Goal: Book appointment/travel/reservation

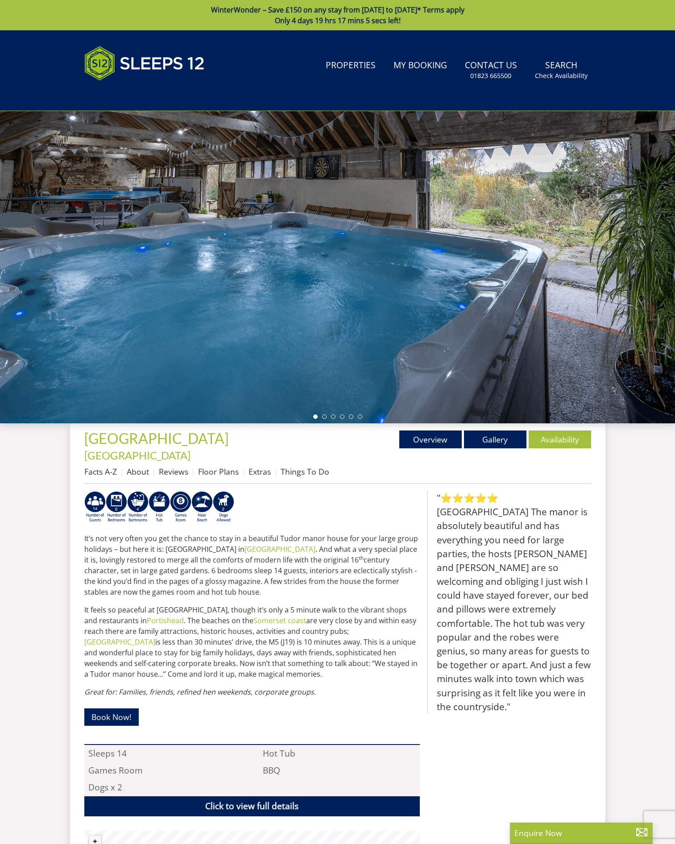
drag, startPoint x: 515, startPoint y: 326, endPoint x: 270, endPoint y: 318, distance: 244.3
click at [273, 319] on div at bounding box center [337, 267] width 675 height 312
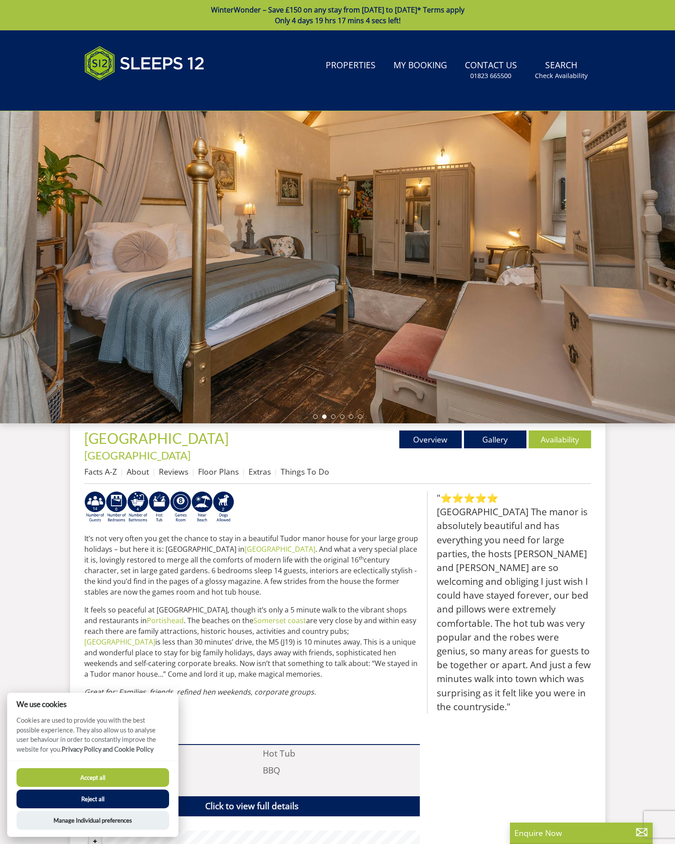
click at [556, 279] on div at bounding box center [337, 267] width 675 height 312
drag, startPoint x: 458, startPoint y: 280, endPoint x: 254, endPoint y: 270, distance: 204.2
click at [255, 270] on div at bounding box center [337, 267] width 675 height 312
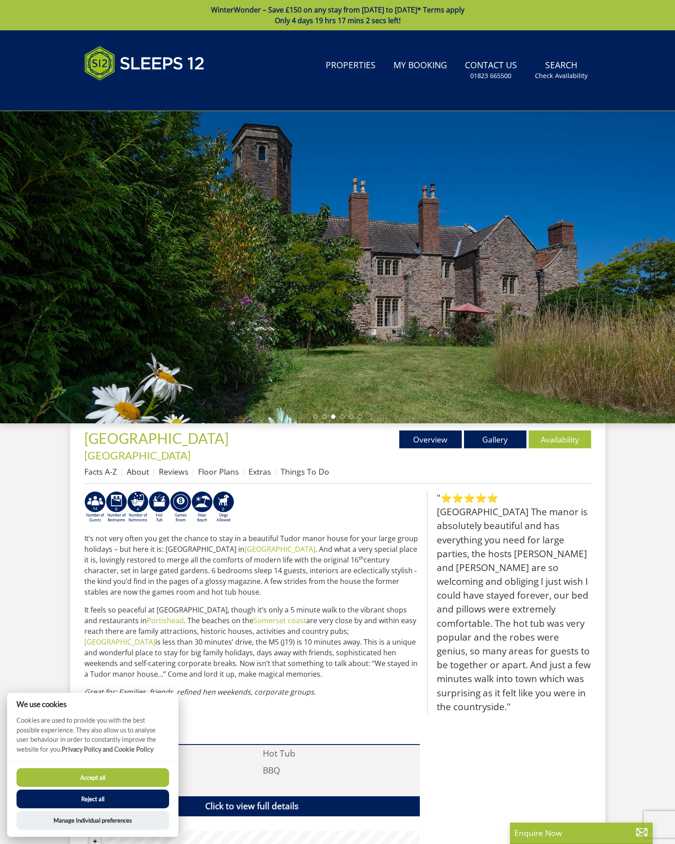
drag, startPoint x: 550, startPoint y: 273, endPoint x: 185, endPoint y: 276, distance: 364.6
click at [201, 276] on div at bounding box center [337, 267] width 675 height 312
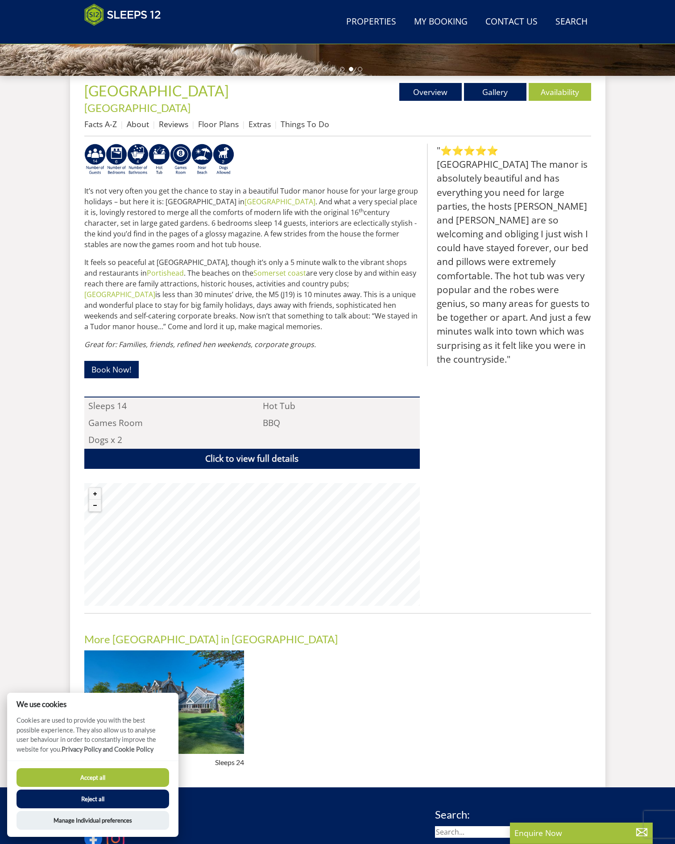
scroll to position [290, 0]
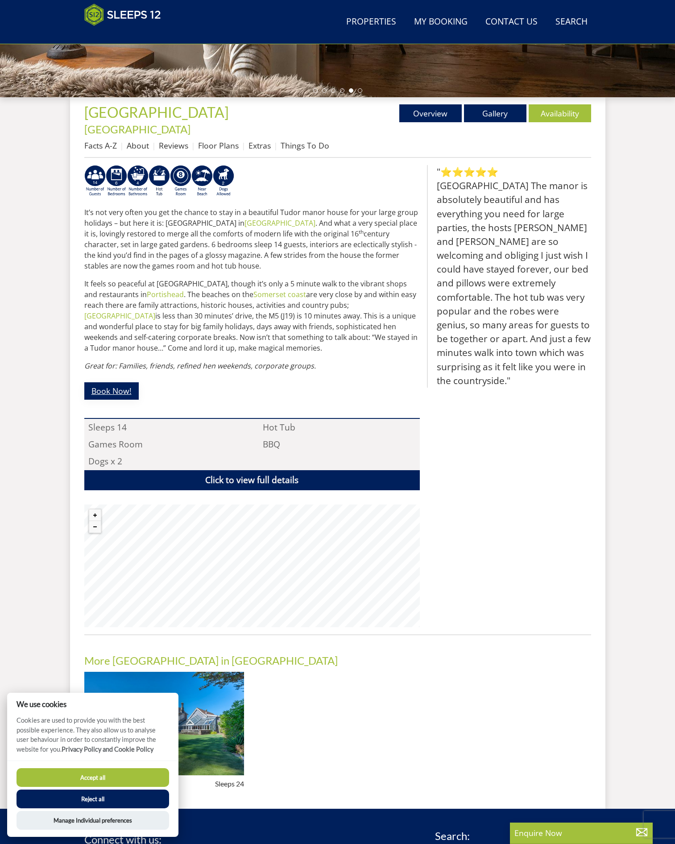
click at [96, 382] on link "Book Now!" at bounding box center [111, 390] width 54 height 17
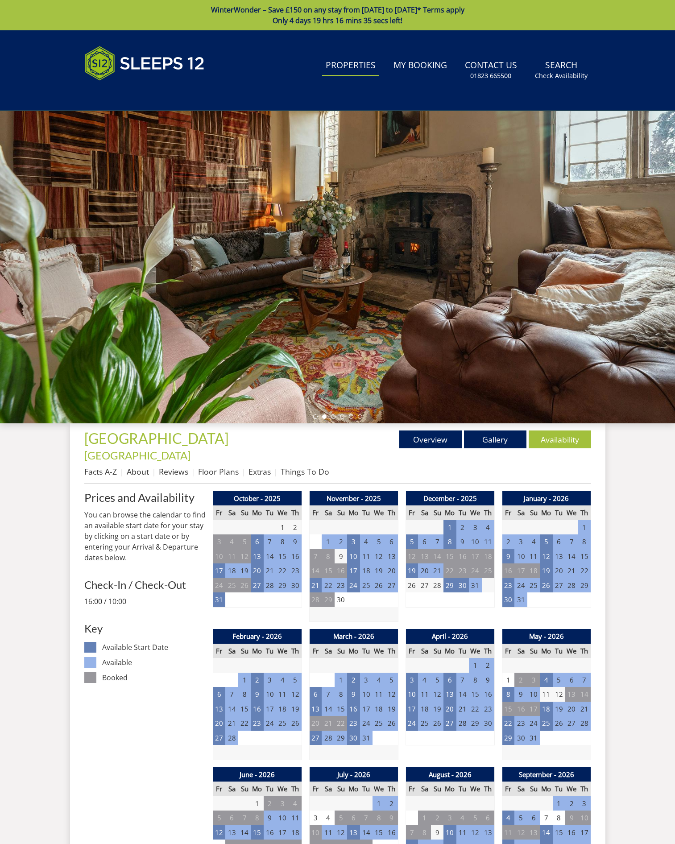
drag, startPoint x: 354, startPoint y: 60, endPoint x: 354, endPoint y: 67, distance: 6.7
click at [354, 60] on link "Properties" at bounding box center [350, 66] width 57 height 20
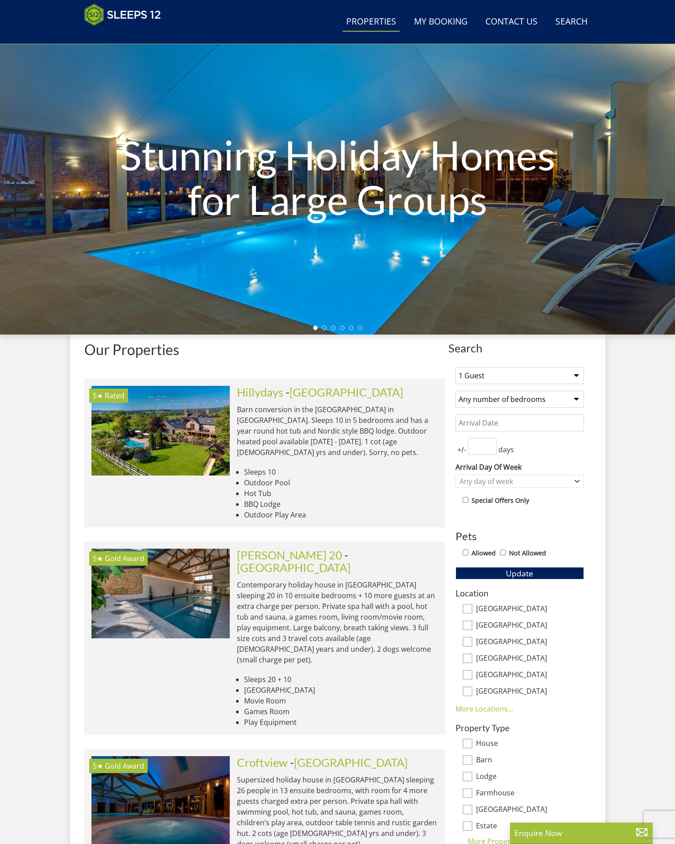
scroll to position [103, 0]
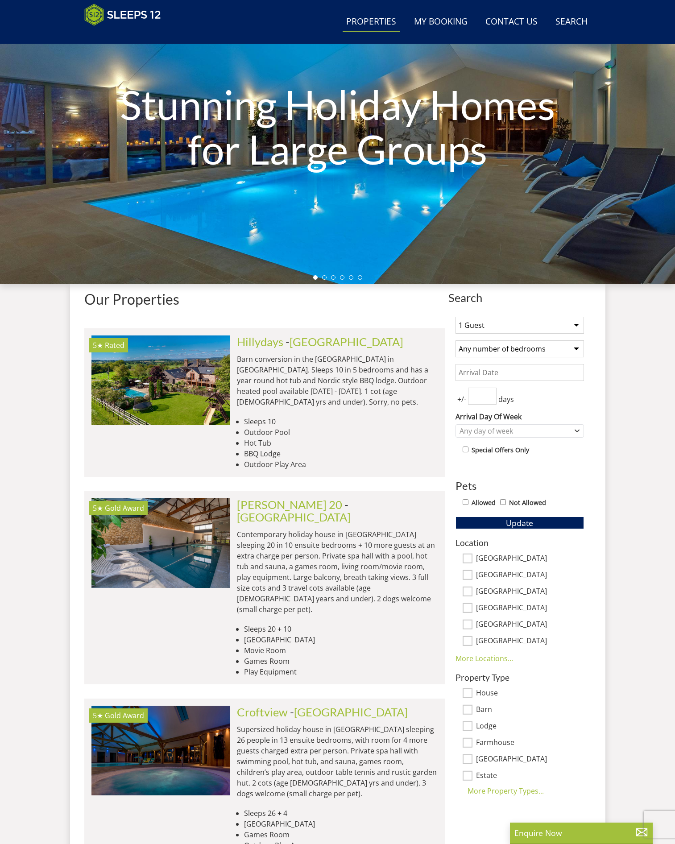
click at [480, 330] on select "1 Guest 2 Guests 3 Guests 4 Guests 5 Guests 6 Guests 7 Guests 8 Guests 9 Guests…" at bounding box center [520, 325] width 129 height 17
select select "12"
click at [456, 317] on select "1 Guest 2 Guests 3 Guests 4 Guests 5 Guests 6 Guests 7 Guests 8 Guests 9 Guests…" at bounding box center [520, 325] width 129 height 17
click at [499, 346] on select "Any number of bedrooms 4 Bedrooms 5 Bedrooms 6 Bedrooms 7 Bedrooms 8 Bedrooms 9…" at bounding box center [520, 349] width 129 height 17
click at [522, 314] on div "1 Guest 2 Guests 3 Guests 4 Guests 5 Guests 6 Guests 7 Guests 8 Guests 9 Guests…" at bounding box center [520, 553] width 143 height 487
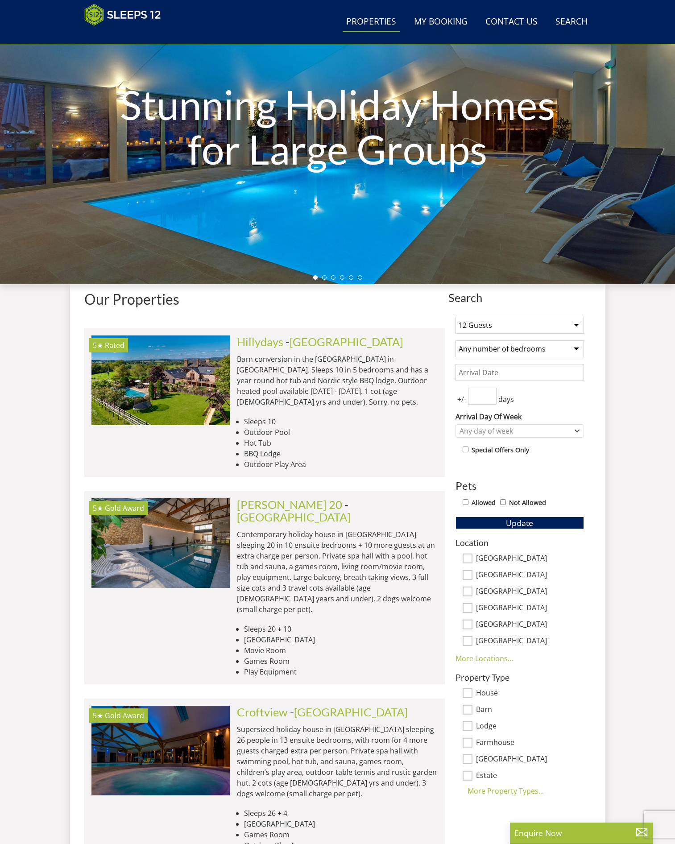
click at [507, 384] on div "1 Guest 2 Guests 3 Guests 4 Guests 5 Guests 6 Guests 7 Guests 8 Guests 9 Guests…" at bounding box center [520, 553] width 143 height 487
drag, startPoint x: 503, startPoint y: 370, endPoint x: 502, endPoint y: 377, distance: 7.2
click at [502, 370] on input "Date" at bounding box center [520, 372] width 129 height 17
type input "[DATE]"
click at [495, 374] on input "[DATE]" at bounding box center [520, 372] width 129 height 17
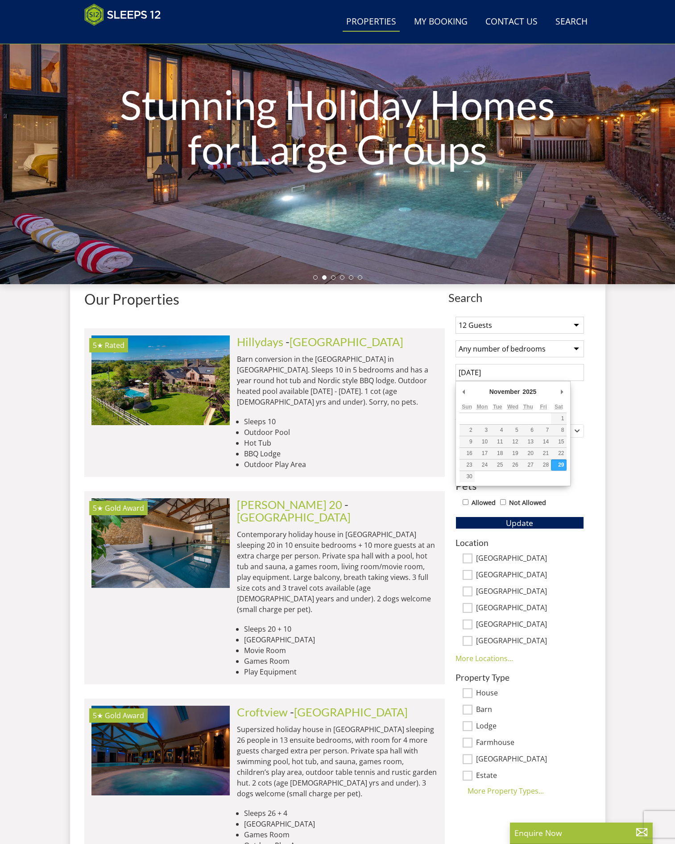
click at [519, 350] on select "Any number of bedrooms 4 Bedrooms 5 Bedrooms 6 Bedrooms 7 Bedrooms 8 Bedrooms 9…" at bounding box center [520, 349] width 129 height 17
click at [506, 350] on select "Any number of bedrooms 4 Bedrooms 5 Bedrooms 6 Bedrooms 7 Bedrooms 8 Bedrooms 9…" at bounding box center [520, 349] width 129 height 17
click at [487, 398] on input "0" at bounding box center [482, 396] width 29 height 17
click at [491, 394] on input "1" at bounding box center [482, 396] width 29 height 17
click at [540, 403] on div "+/- 1 days" at bounding box center [520, 396] width 129 height 17
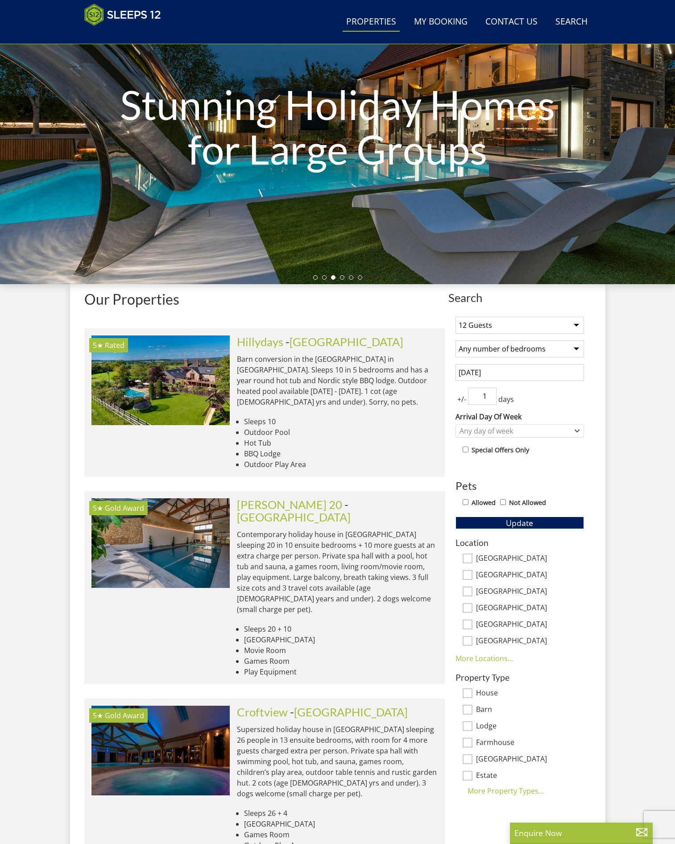
click at [490, 404] on input "1" at bounding box center [482, 396] width 29 height 17
type input "0"
click at [489, 399] on input "0" at bounding box center [482, 396] width 29 height 17
click at [518, 427] on div "Any day of week" at bounding box center [515, 431] width 116 height 10
click at [509, 516] on div "[DATE]" at bounding box center [520, 521] width 128 height 15
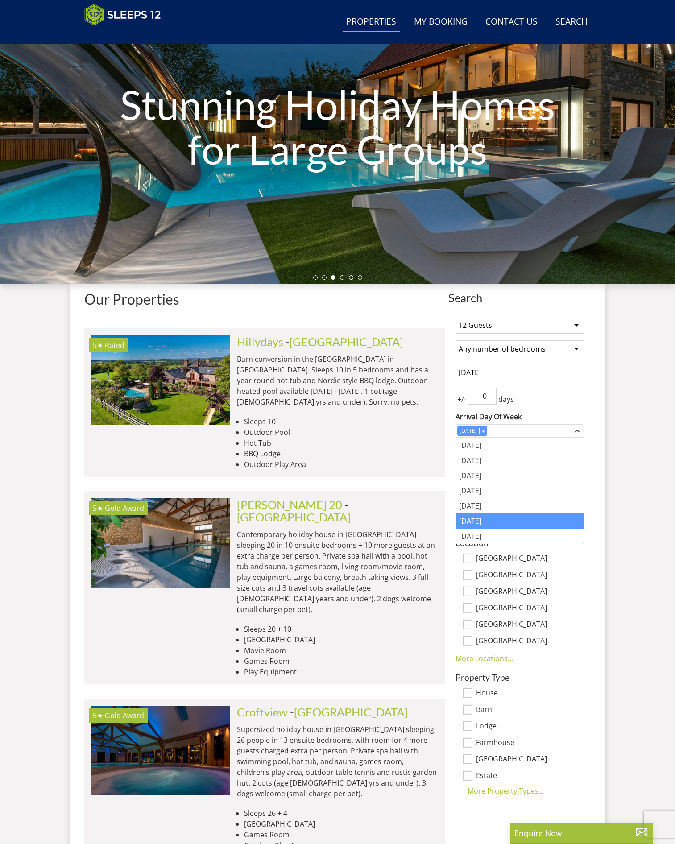
click at [587, 389] on div "1 Guest 2 Guests 3 Guests 4 Guests 5 Guests 6 Guests 7 Guests 8 Guests 9 Guests…" at bounding box center [520, 553] width 143 height 487
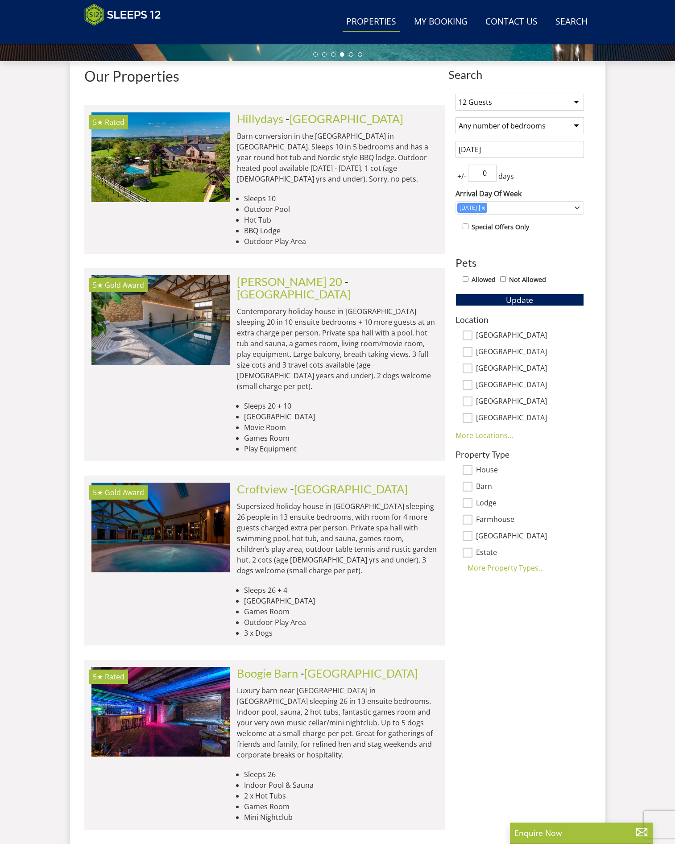
scroll to position [13, 0]
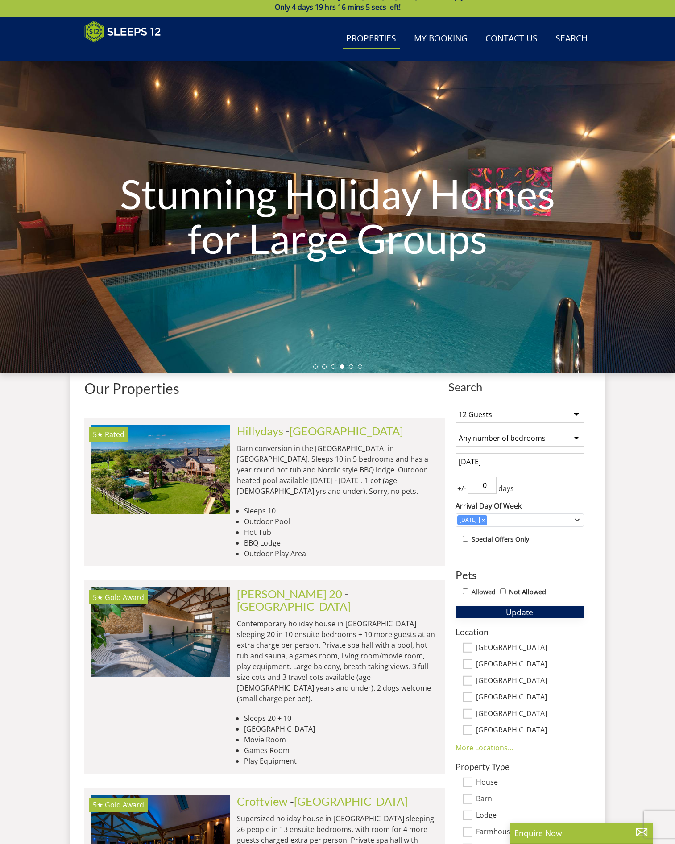
click at [520, 613] on span "Update" at bounding box center [519, 612] width 27 height 11
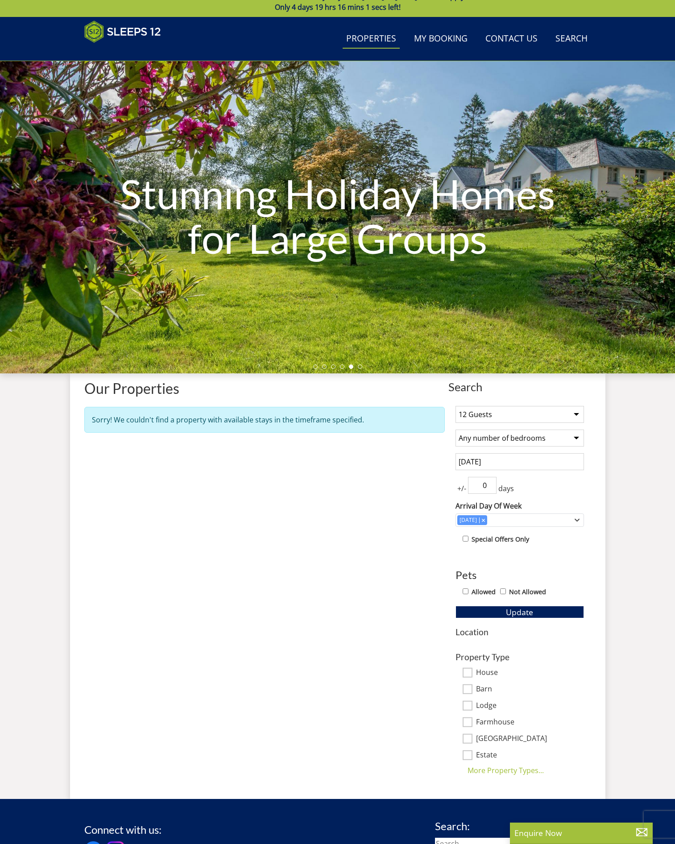
click at [502, 445] on select "Any number of bedrooms 4 Bedrooms 5 Bedrooms 6 Bedrooms 7 Bedrooms 8 Bedrooms 9…" at bounding box center [520, 438] width 129 height 17
click at [417, 453] on div "Properties Our Properties Sorry! We couldn't find a property with available sta…" at bounding box center [264, 583] width 361 height 404
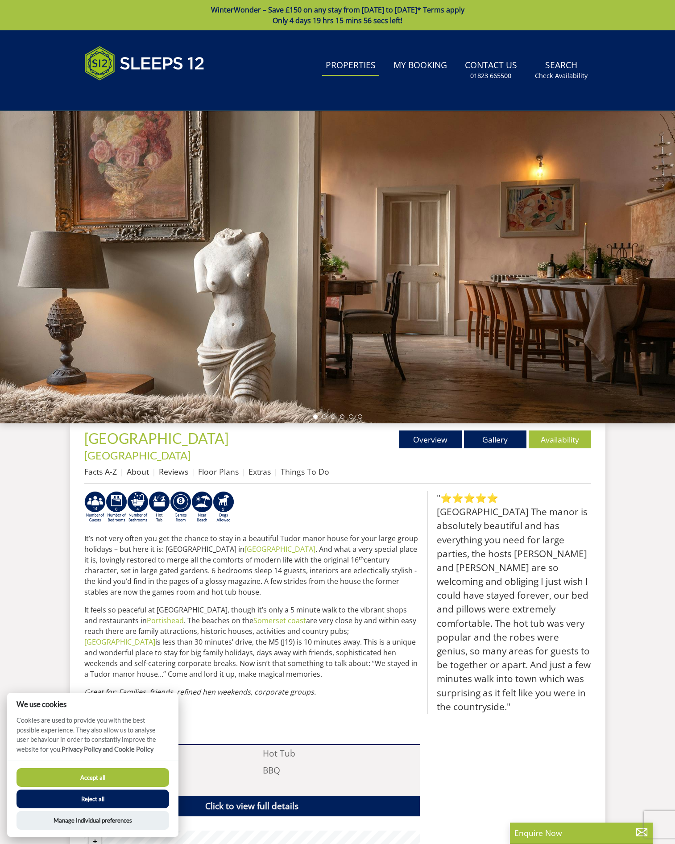
click at [361, 59] on link "Properties" at bounding box center [350, 66] width 57 height 20
select select "12"
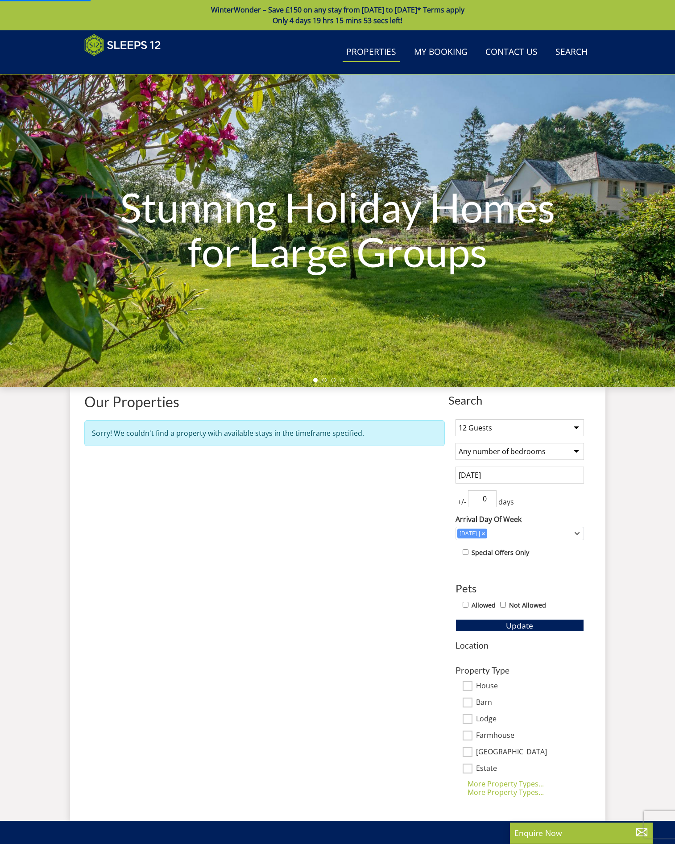
click at [526, 422] on select "1 Guest 2 Guests 3 Guests 4 Guests 5 Guests 6 Guests 7 Guests 8 Guests 9 Guests…" at bounding box center [520, 428] width 129 height 17
click at [603, 441] on div "Search Search 1 Guest 2 Guests 3 Guests 4 Guests 5 Guests 6 Guests 7 Guests 8 G…" at bounding box center [338, 597] width 536 height 420
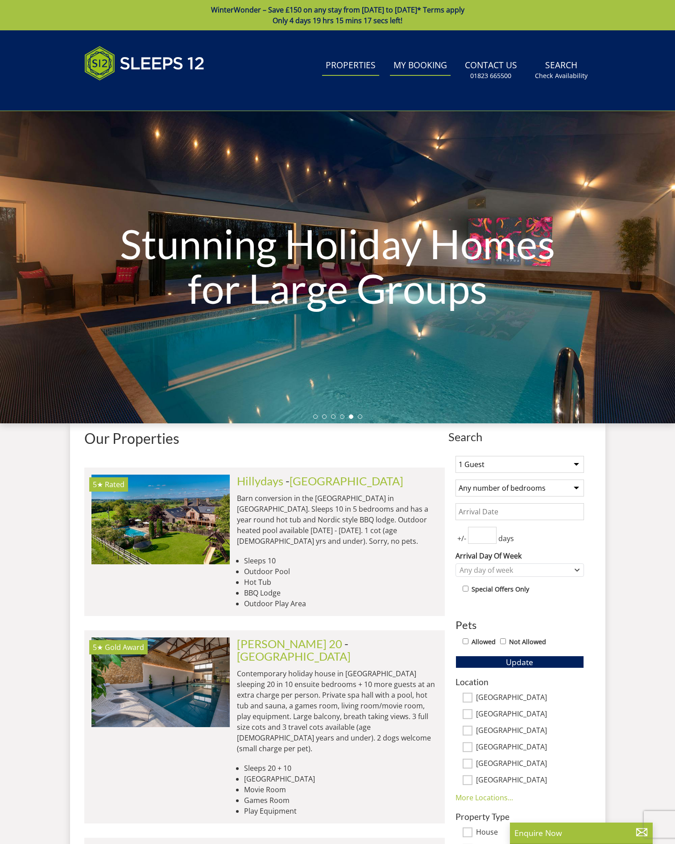
click at [411, 67] on link "My Booking" at bounding box center [420, 66] width 61 height 20
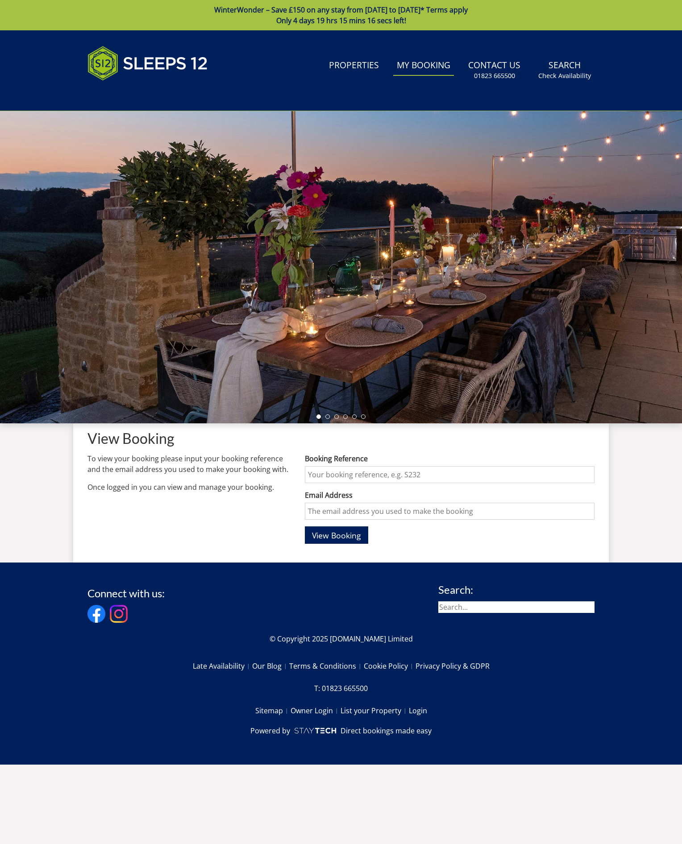
click at [386, 64] on ul "Properties My Booking Contact Us [PHONE_NUMBER] Search Check Availability" at bounding box center [459, 70] width 269 height 29
click at [372, 60] on link "Properties" at bounding box center [353, 66] width 57 height 20
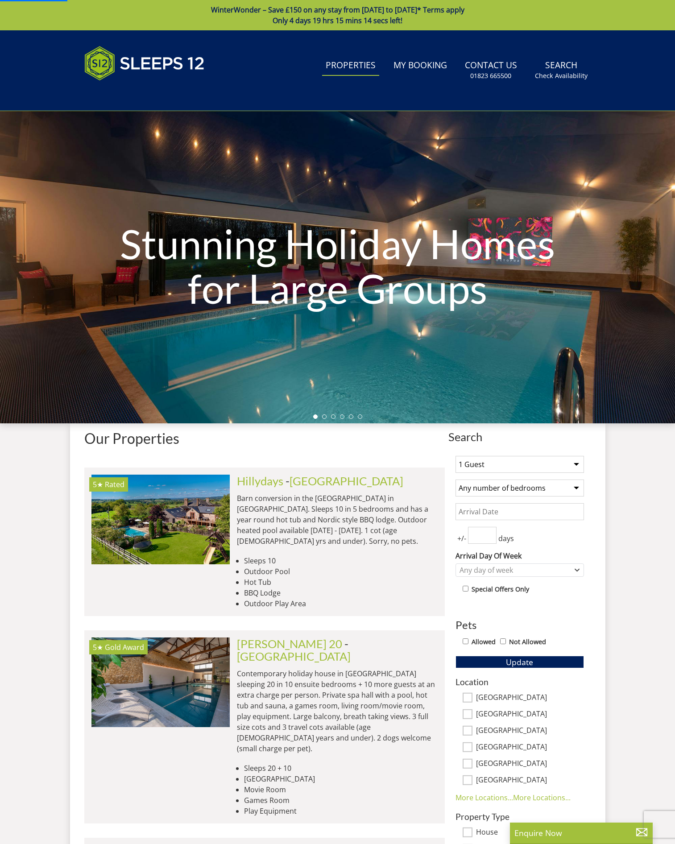
click at [499, 466] on select "1 Guest 2 Guests 3 Guests 4 Guests 5 Guests 6 Guests 7 Guests 8 Guests 9 Guests…" at bounding box center [520, 464] width 129 height 17
select select "12"
click at [456, 456] on select "1 Guest 2 Guests 3 Guests 4 Guests 5 Guests 6 Guests 7 Guests 8 Guests 9 Guests…" at bounding box center [520, 464] width 129 height 17
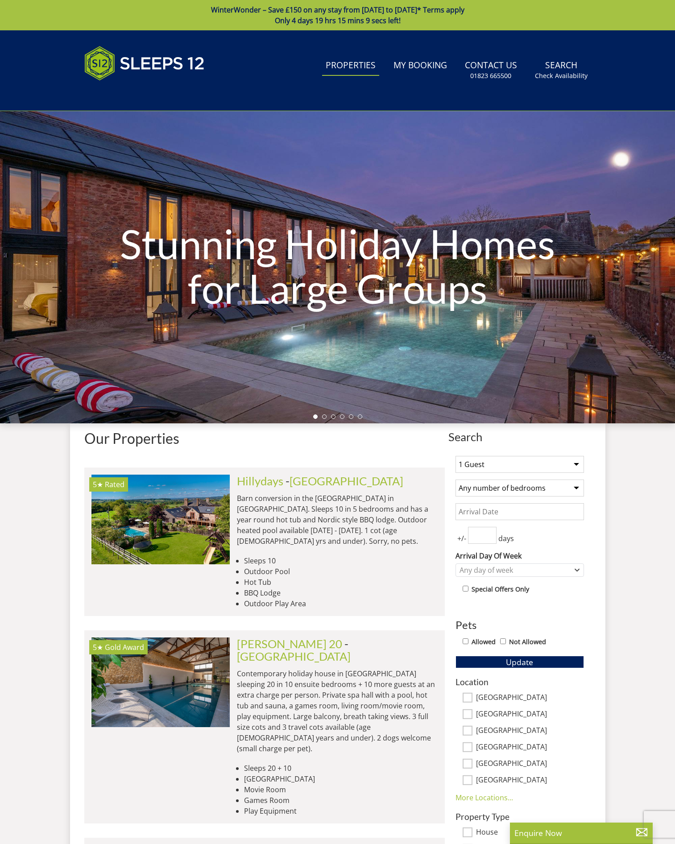
click at [479, 502] on div "1 Guest 2 Guests 3 Guests 4 Guests 5 Guests 6 Guests 7 Guests 8 Guests 9 Guests…" at bounding box center [520, 692] width 143 height 487
click at [479, 517] on input "Date" at bounding box center [520, 511] width 129 height 17
type input "[DATE]"
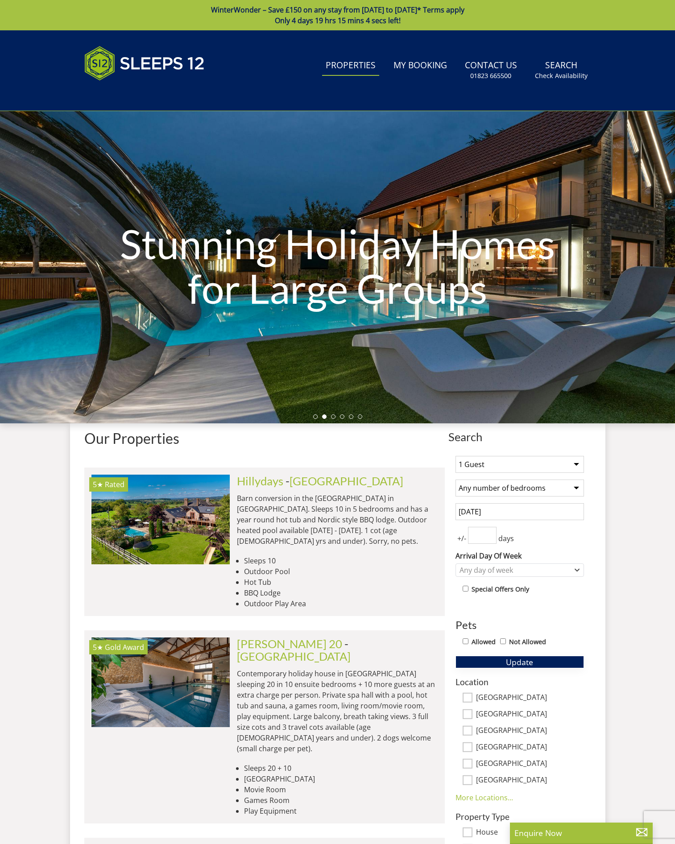
click at [528, 664] on span "Update" at bounding box center [519, 662] width 27 height 11
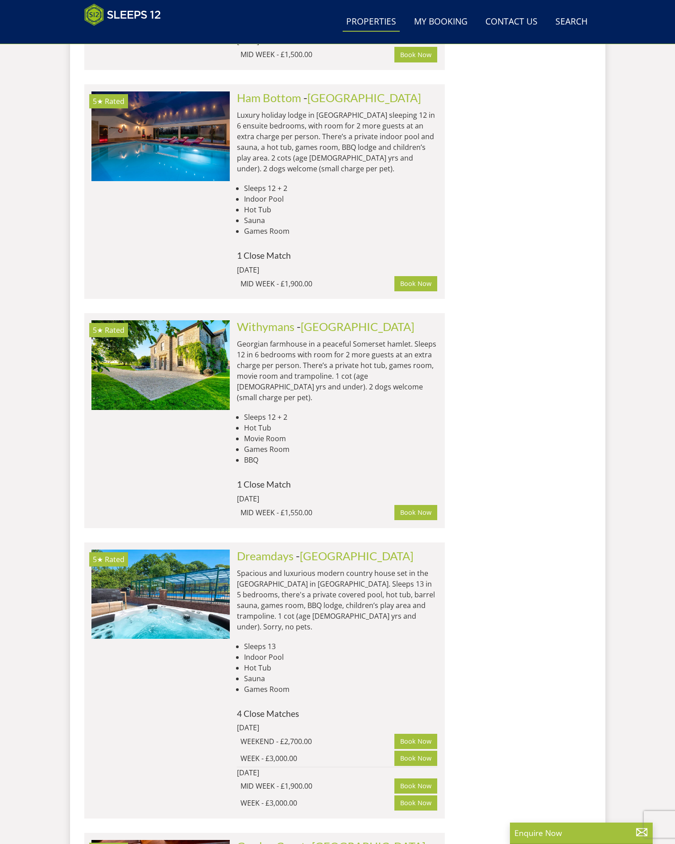
scroll to position [3548, 0]
